Goal: Task Accomplishment & Management: Use online tool/utility

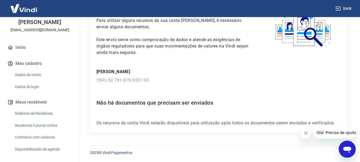
scroll to position [50, 0]
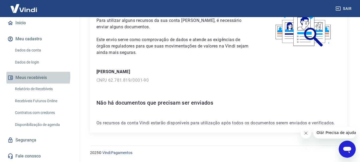
click at [31, 76] on button "Meus recebíveis" at bounding box center [39, 78] width 67 height 12
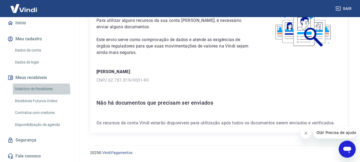
click at [36, 91] on link "Relatório de Recebíveis" at bounding box center [43, 88] width 60 height 11
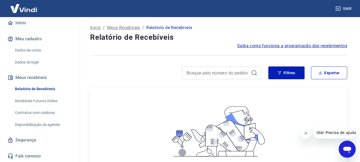
click at [42, 99] on link "Recebíveis Futuros Online" at bounding box center [43, 100] width 60 height 11
